Goal: Obtain resource: Obtain resource

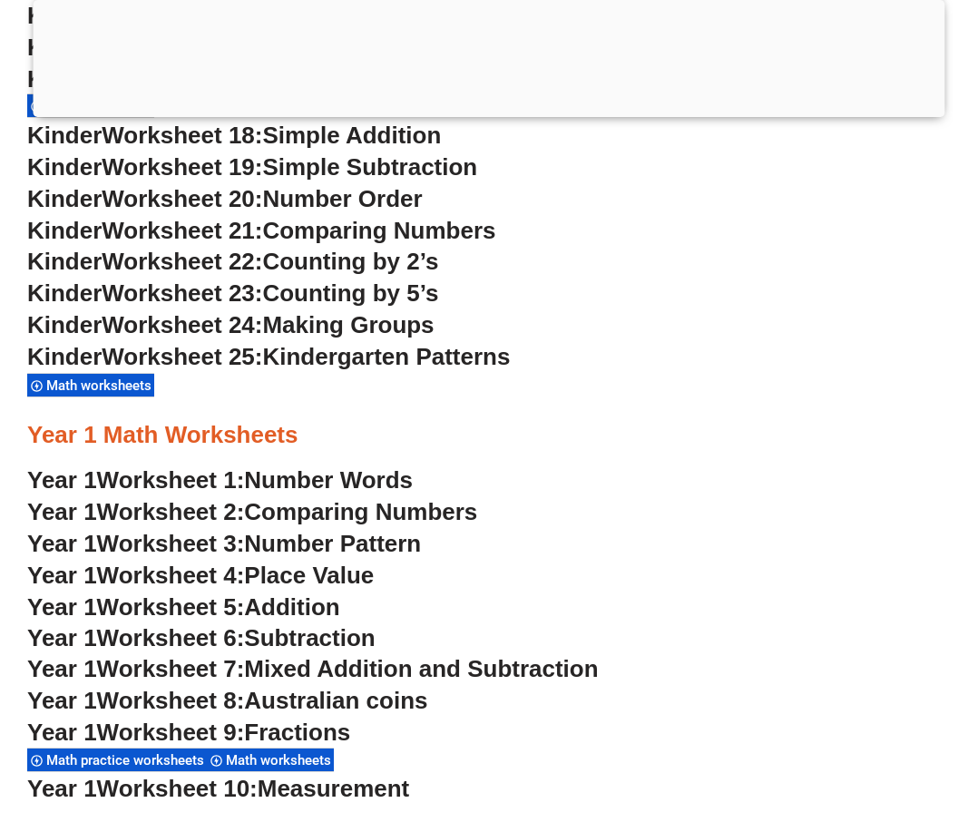
scroll to position [1270, 0]
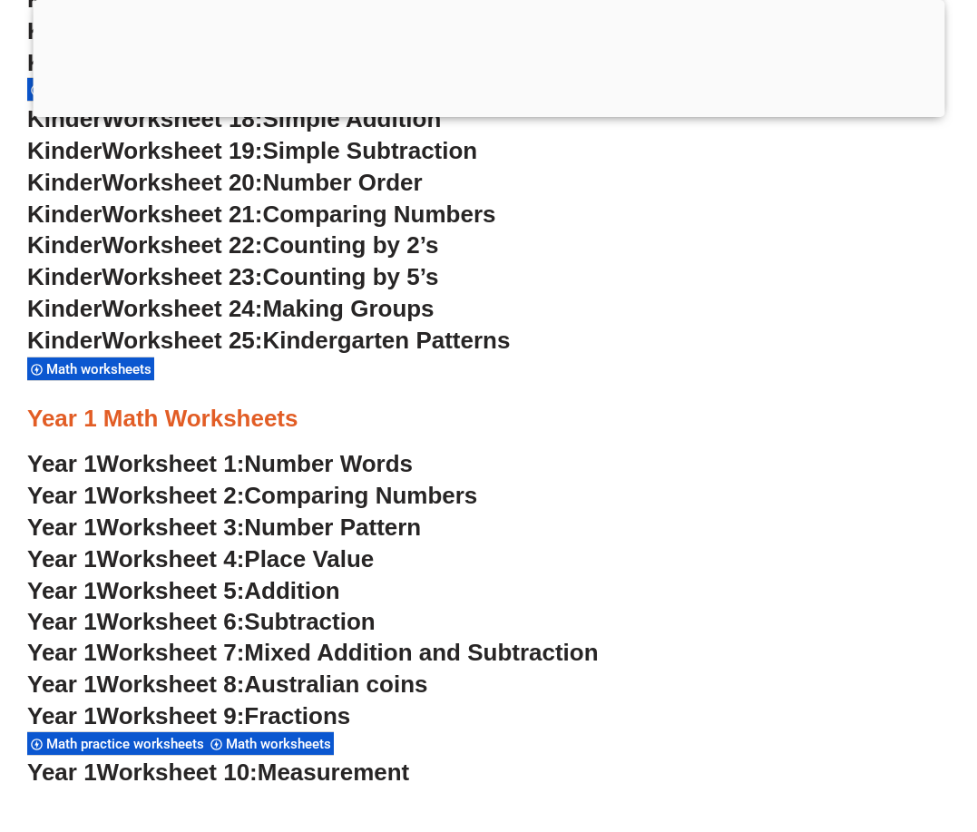
click at [292, 455] on span "Number Words" at bounding box center [328, 463] width 169 height 27
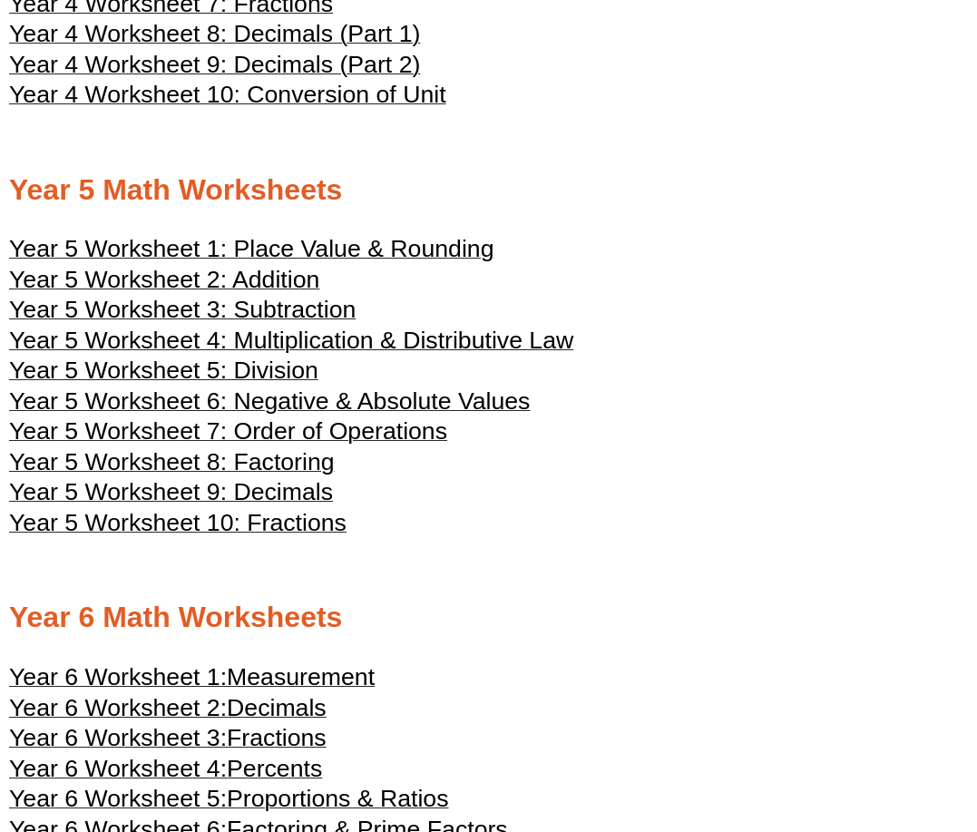
scroll to position [2813, 0]
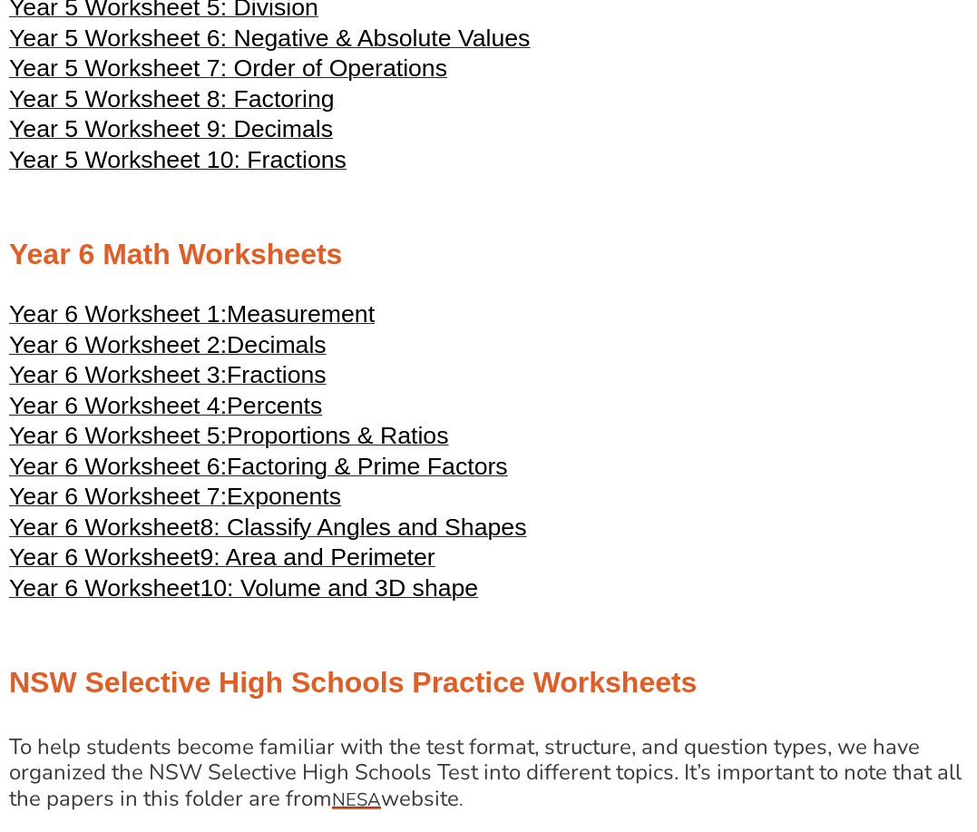
click at [285, 312] on span "Measurement" at bounding box center [301, 313] width 148 height 27
click at [303, 348] on span "Decimals" at bounding box center [277, 344] width 100 height 27
click at [306, 373] on span "Fractions" at bounding box center [277, 374] width 100 height 27
click at [415, 524] on span "8: Classify Angles and Shapes" at bounding box center [363, 527] width 327 height 27
click at [416, 433] on span "Proportions & Ratios" at bounding box center [337, 435] width 221 height 27
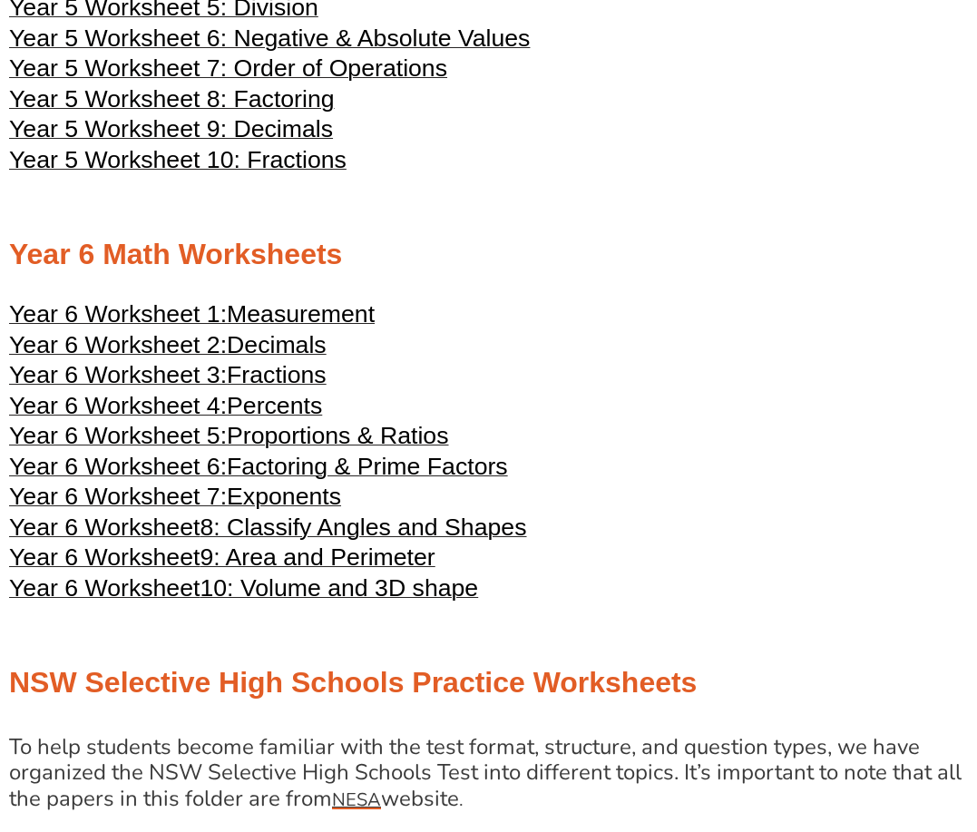
click at [260, 322] on span "Measurement" at bounding box center [301, 313] width 148 height 27
click at [299, 302] on span "Measurement" at bounding box center [301, 313] width 148 height 27
click at [275, 409] on span "Percents" at bounding box center [274, 405] width 95 height 27
click at [279, 310] on span "Measurement" at bounding box center [301, 313] width 148 height 27
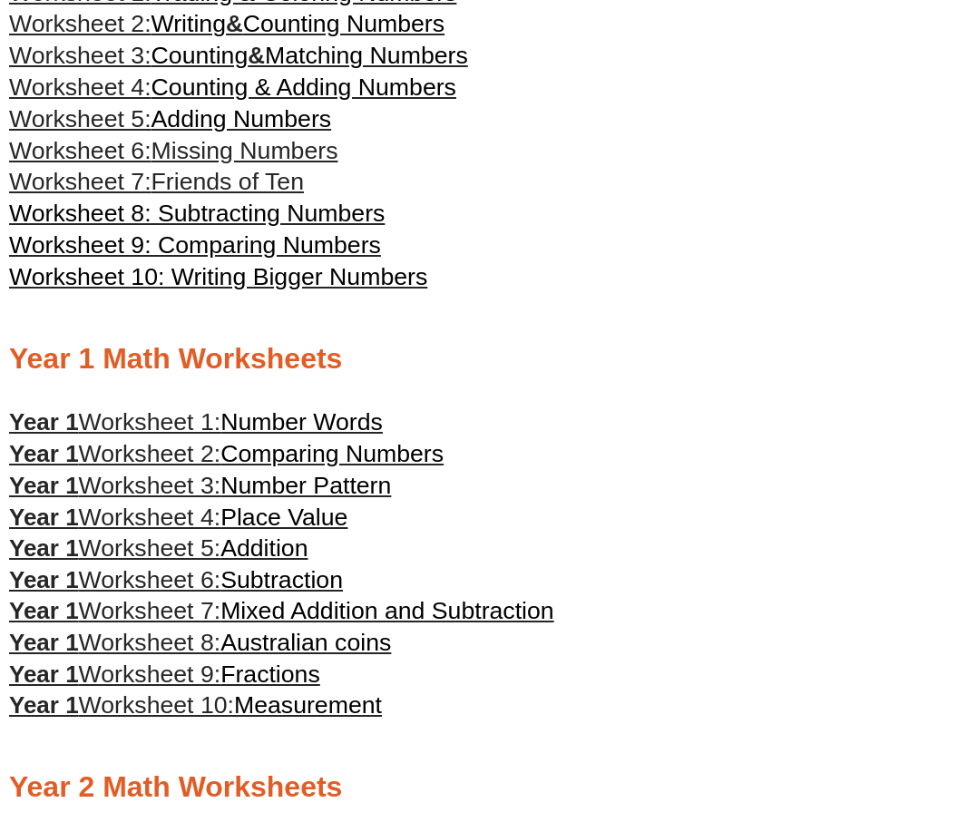
scroll to position [0, 0]
